Goal: Task Accomplishment & Management: Complete application form

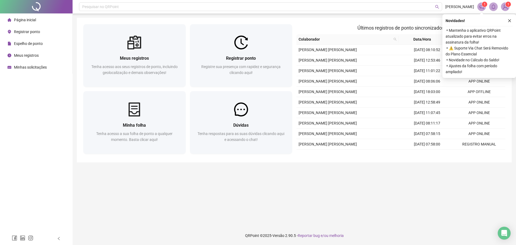
click at [18, 32] on span "Registrar ponto" at bounding box center [27, 32] width 26 height 4
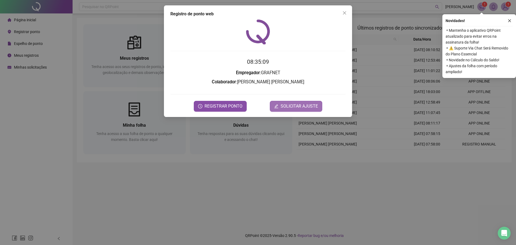
click at [287, 105] on span "SOLICITAR AJUSTE" at bounding box center [299, 106] width 37 height 6
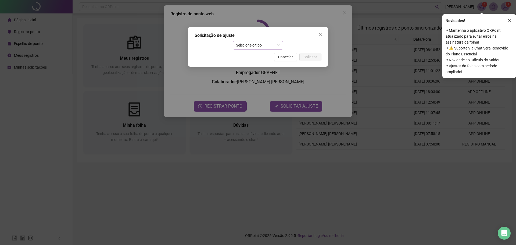
click at [269, 43] on span "Selecione o tipo" at bounding box center [258, 45] width 44 height 8
click at [262, 56] on div "Ajuste manual" at bounding box center [258, 56] width 42 height 6
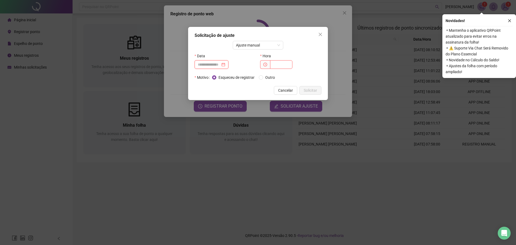
click at [212, 65] on input at bounding box center [209, 65] width 23 height 6
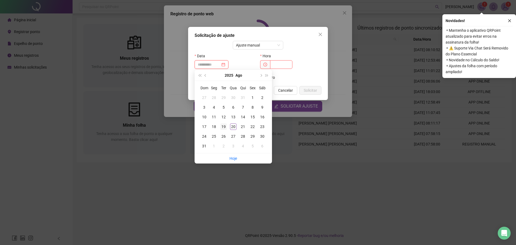
type input "**********"
click at [225, 126] on div "19" at bounding box center [223, 126] width 6 height 6
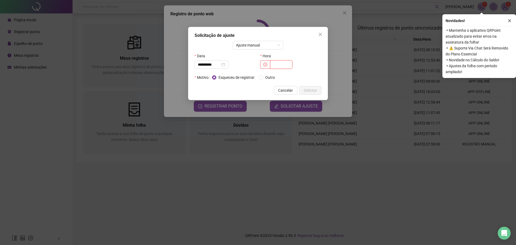
click at [277, 62] on input "text" at bounding box center [281, 64] width 22 height 9
type input "*****"
click at [311, 88] on span "Solicitar" at bounding box center [310, 90] width 13 height 6
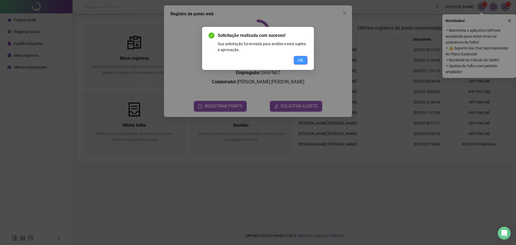
click at [298, 59] on span "OK" at bounding box center [300, 60] width 5 height 6
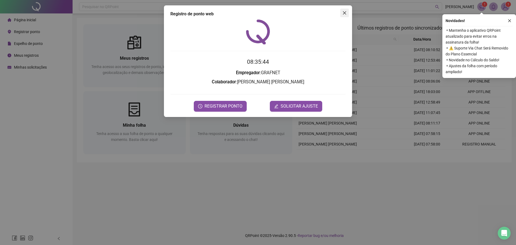
click at [345, 10] on button "Close" at bounding box center [344, 13] width 9 height 9
